Goal: Navigation & Orientation: Find specific page/section

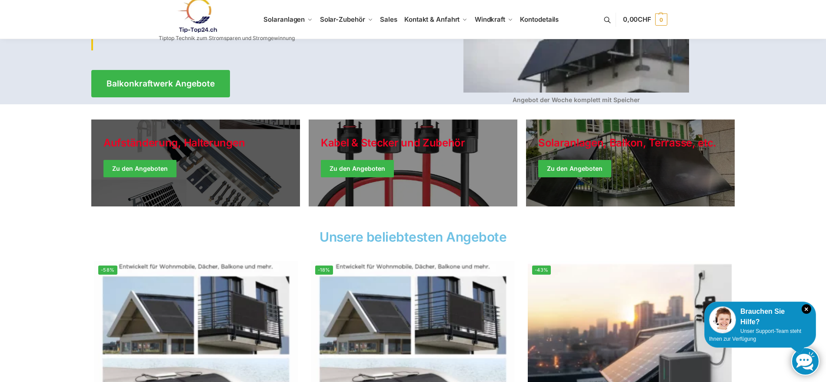
scroll to position [144, 0]
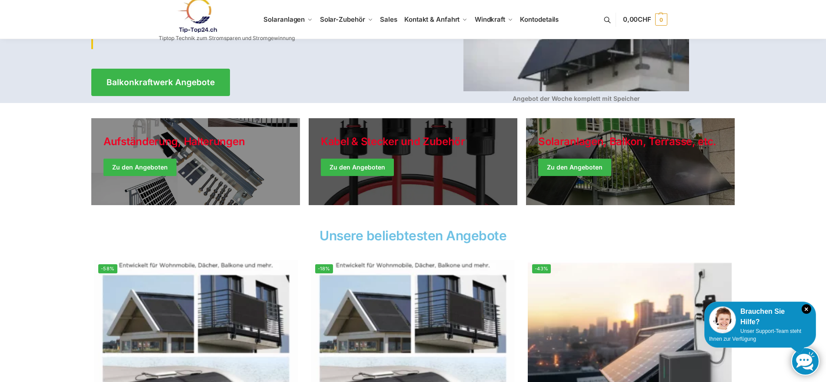
click at [344, 168] on link "Holiday Style" at bounding box center [413, 161] width 209 height 87
